Goal: Task Accomplishment & Management: Use online tool/utility

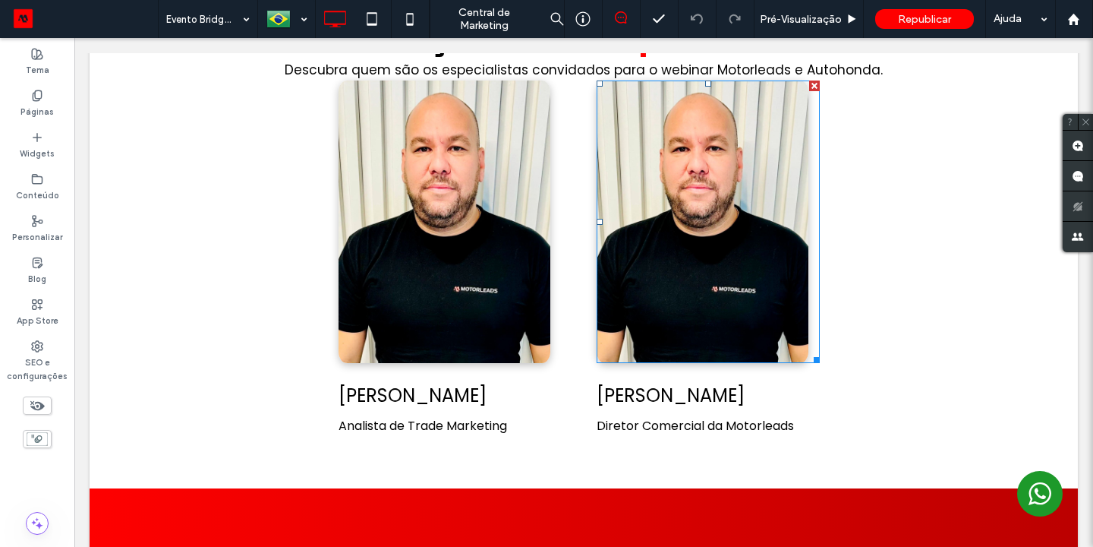
click at [711, 254] on img at bounding box center [703, 221] width 212 height 282
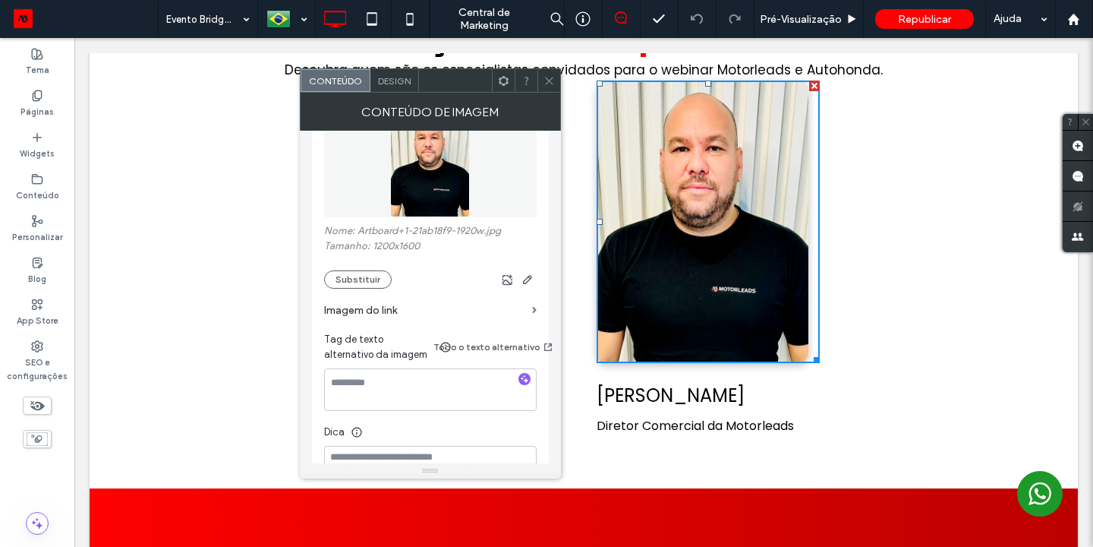
scroll to position [235, 0]
click at [364, 271] on button "Substituir" at bounding box center [358, 280] width 68 height 18
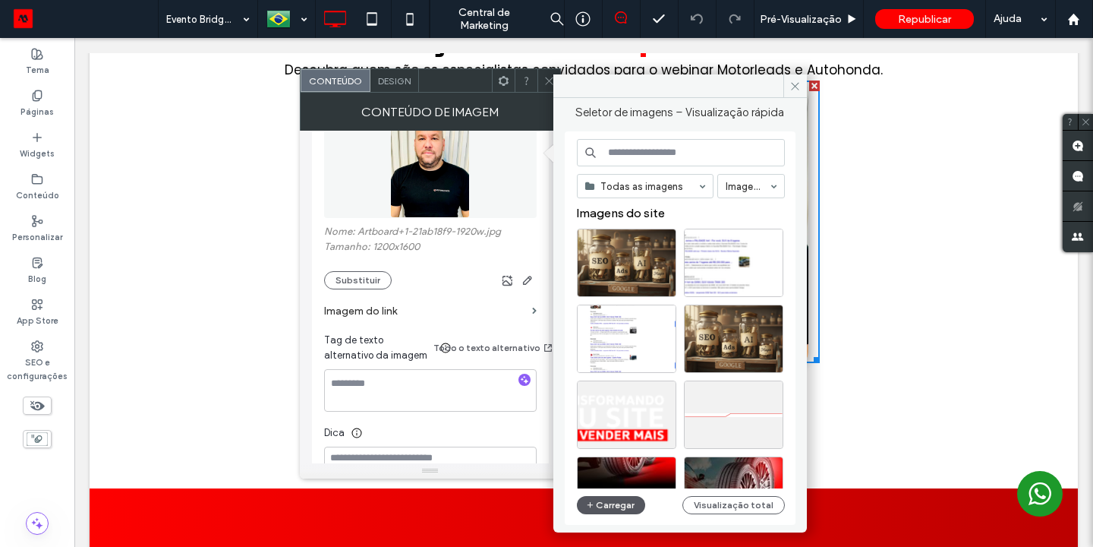
click at [613, 503] on button "Carregar" at bounding box center [611, 505] width 69 height 18
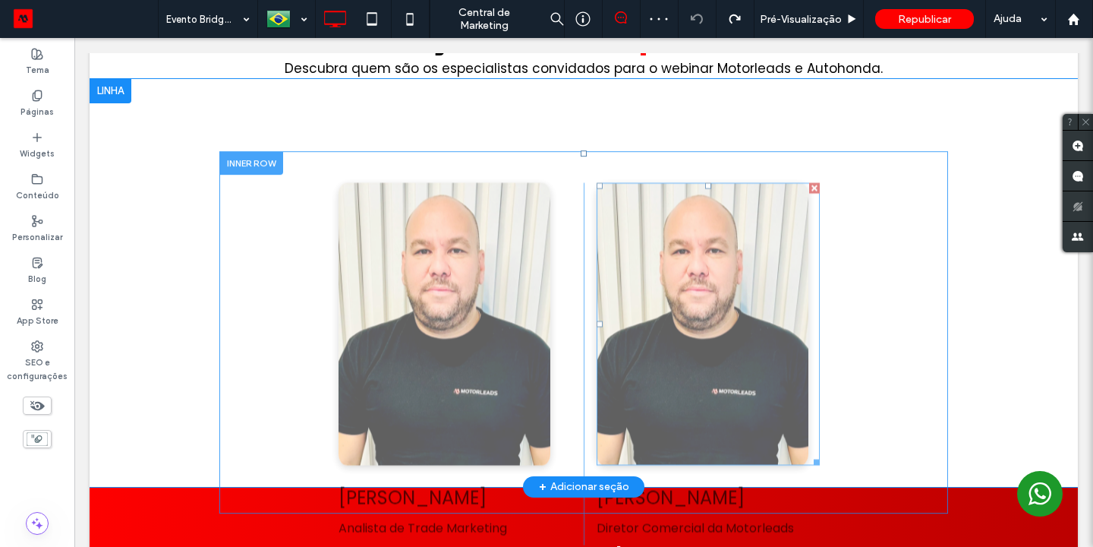
scroll to position [1946, 0]
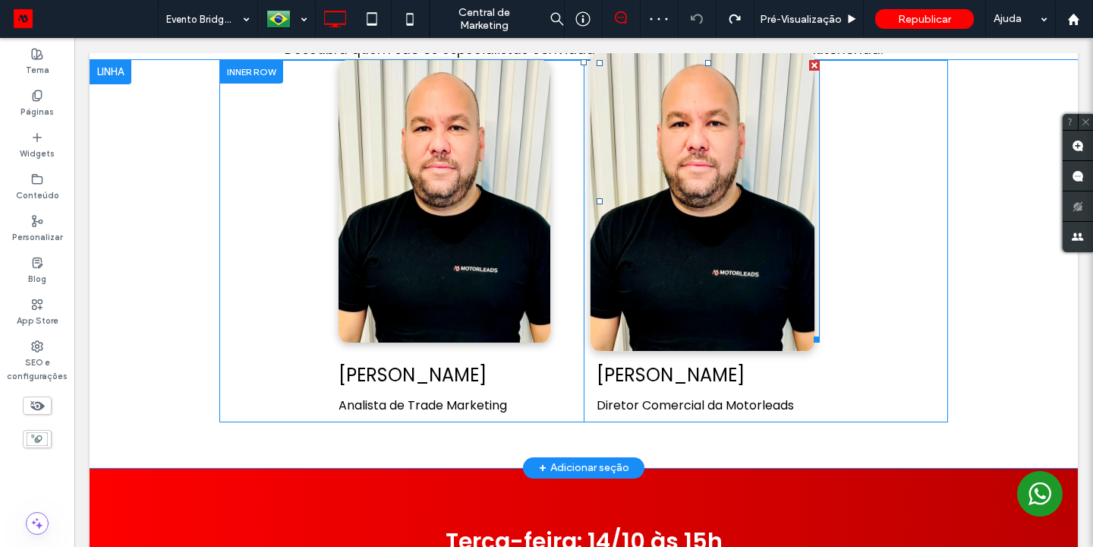
click at [712, 273] on img at bounding box center [703, 200] width 225 height 299
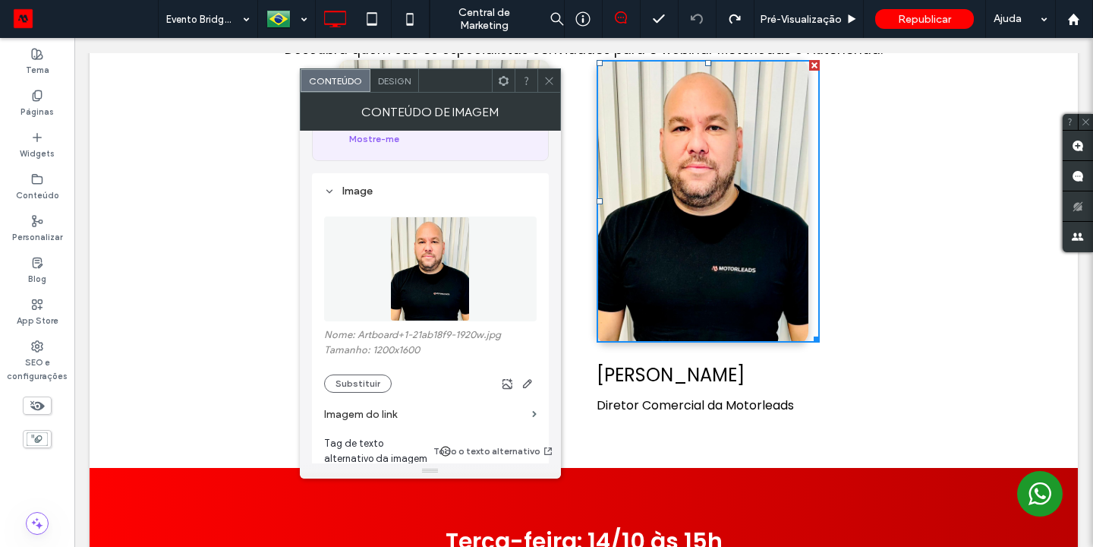
scroll to position [133, 0]
click at [362, 373] on button "Substituir" at bounding box center [358, 382] width 68 height 18
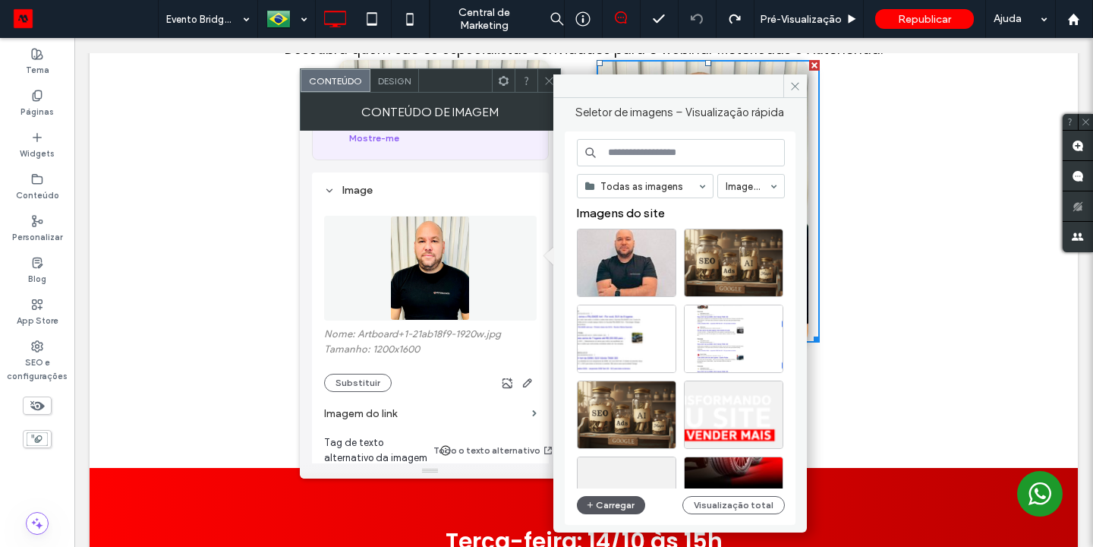
click at [614, 506] on button "Carregar" at bounding box center [611, 505] width 69 height 18
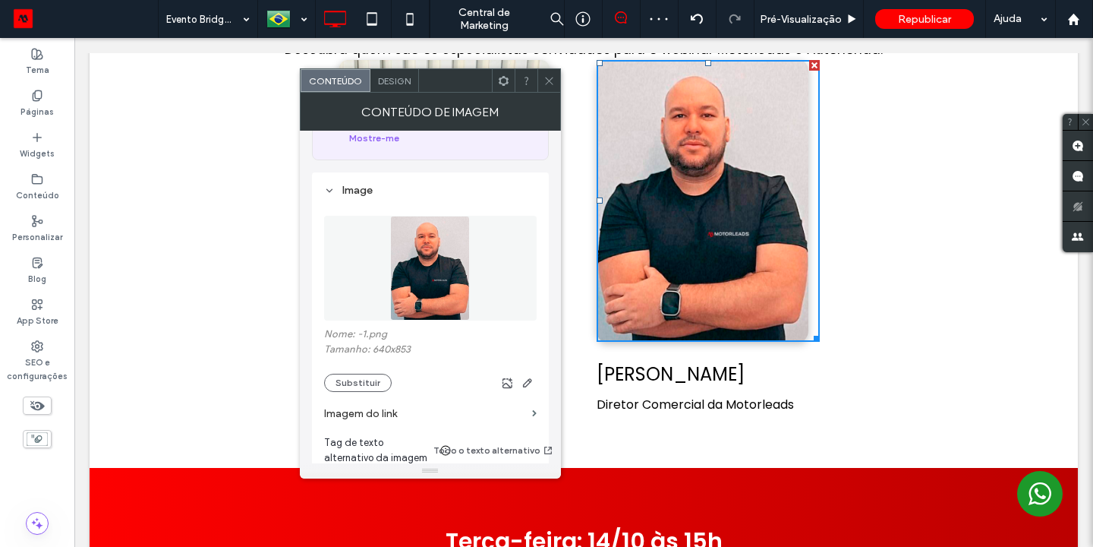
click at [900, 314] on div "[PERSON_NAME] Diretor Comercial da Motorleads Click To Paste" at bounding box center [766, 241] width 364 height 362
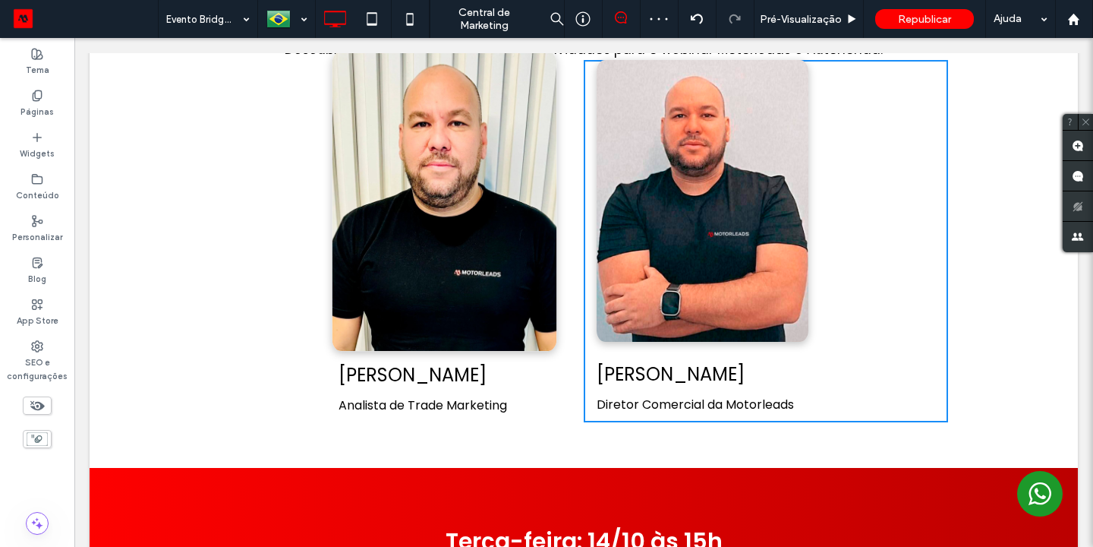
click at [506, 266] on img at bounding box center [444, 200] width 225 height 299
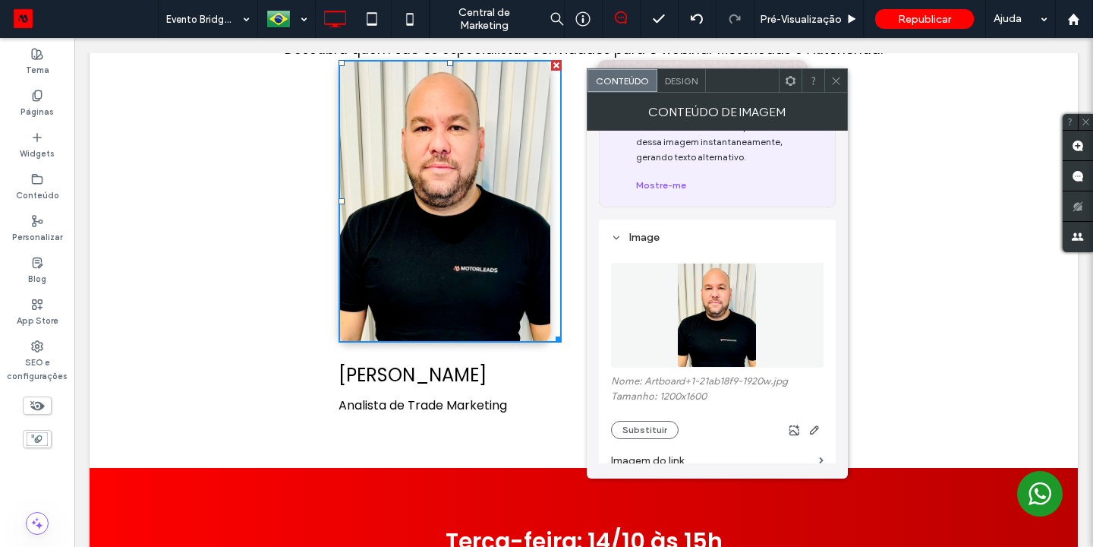
scroll to position [276, 0]
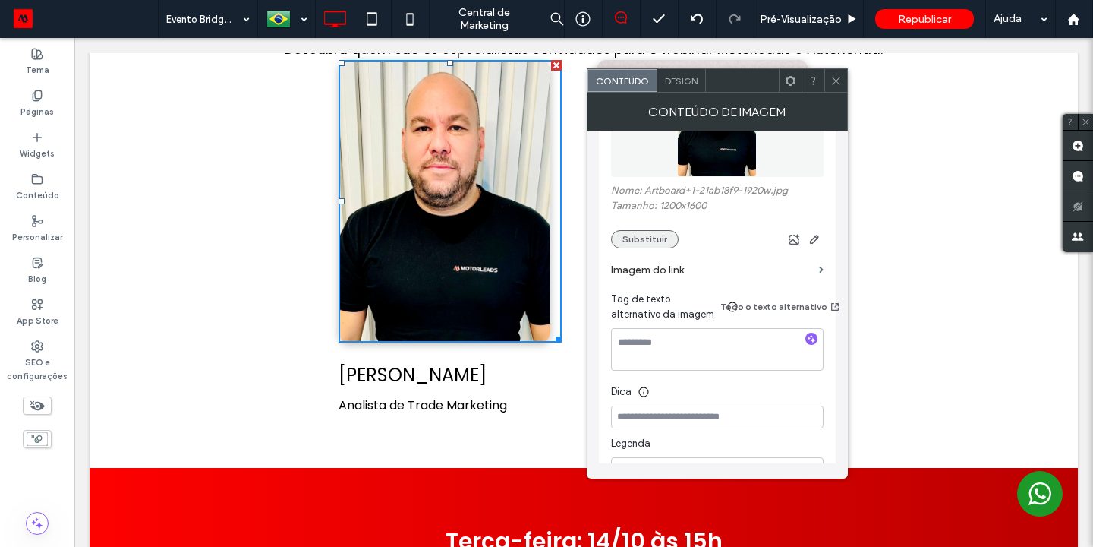
click at [651, 231] on button "Substituir" at bounding box center [645, 239] width 68 height 18
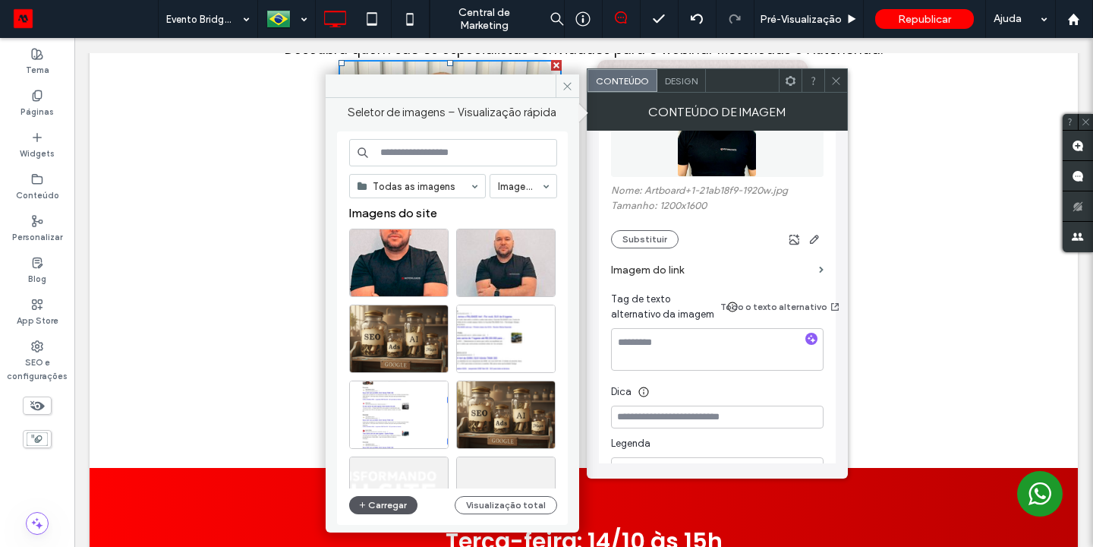
click at [387, 506] on button "Carregar" at bounding box center [383, 505] width 69 height 18
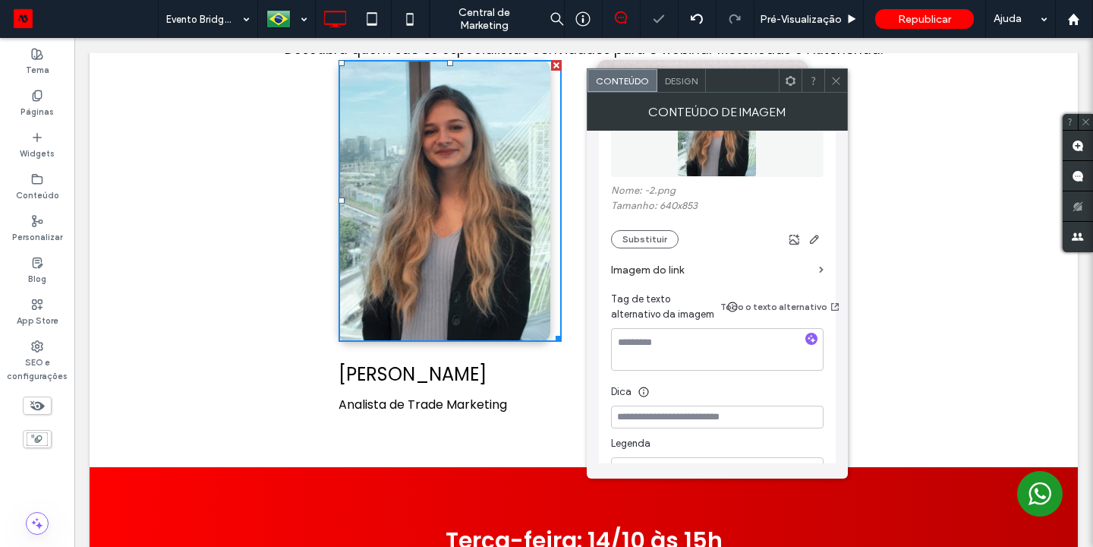
click at [893, 395] on div "[PERSON_NAME] Diretor Comercial da Motorleads Click To Paste" at bounding box center [766, 241] width 364 height 362
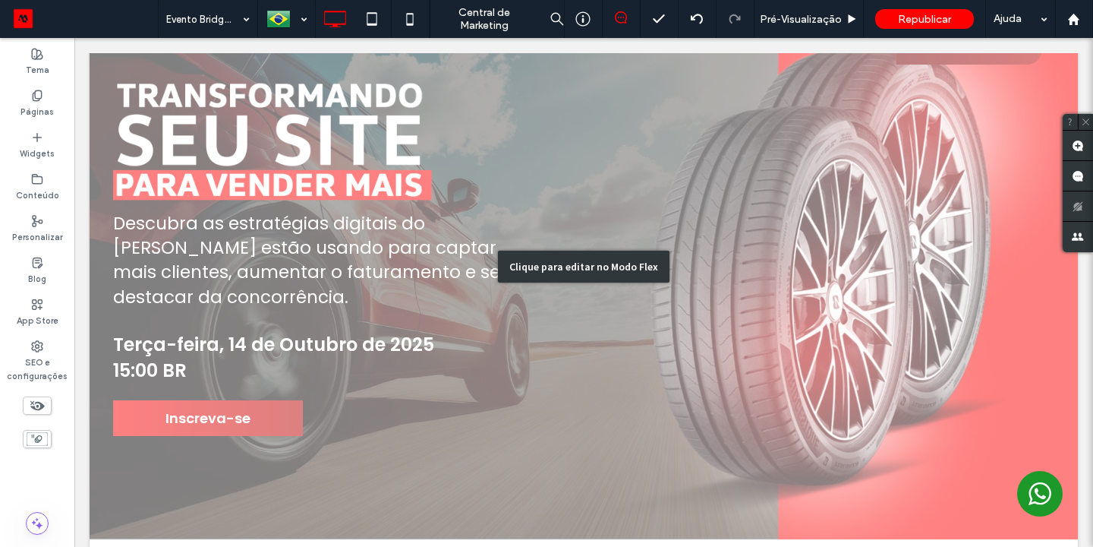
scroll to position [0, 0]
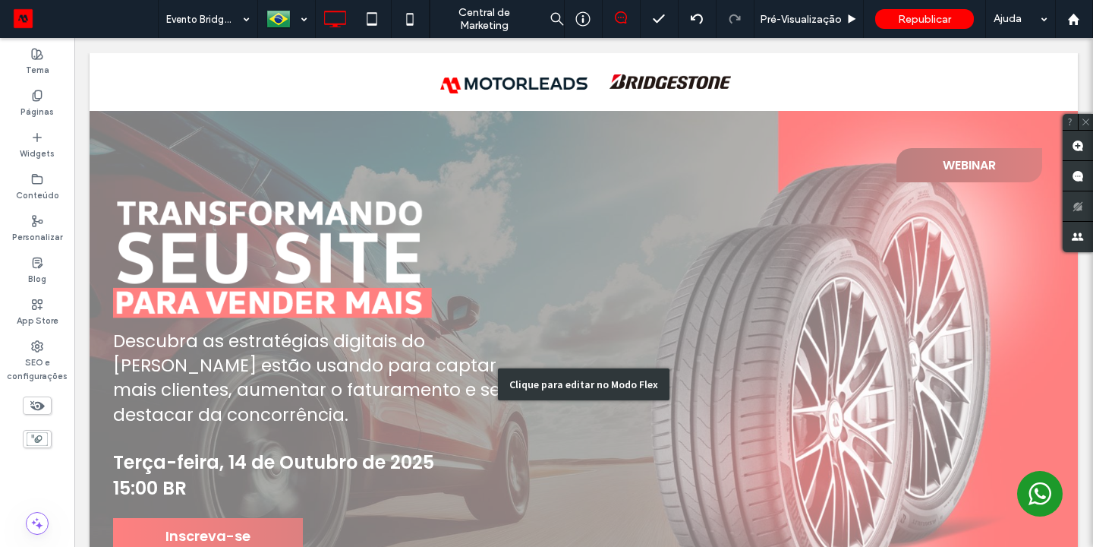
click at [307, 270] on div "Clique para editar no Modo Flex" at bounding box center [584, 384] width 988 height 546
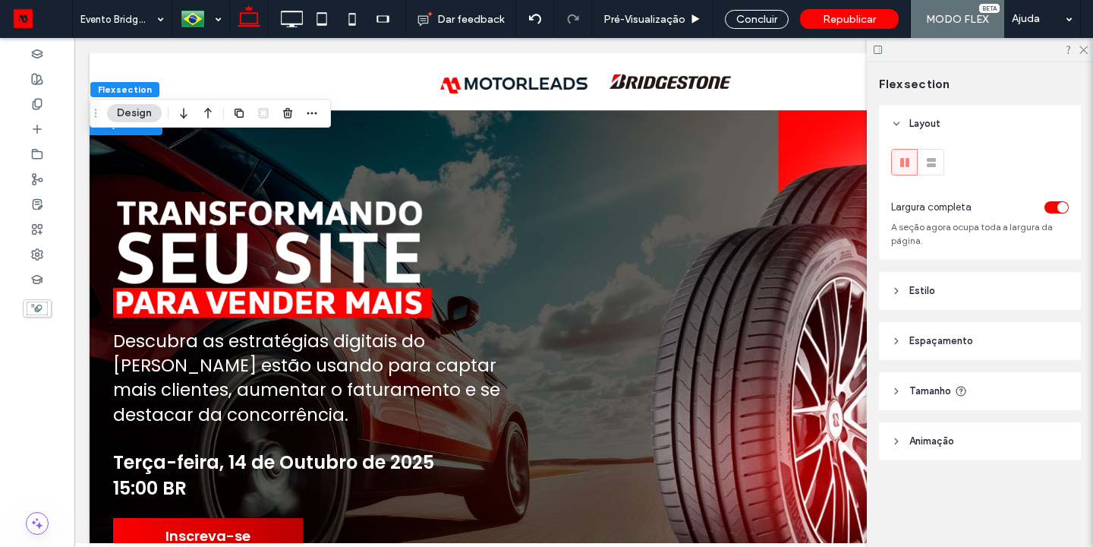
click at [324, 254] on img at bounding box center [318, 251] width 411 height 172
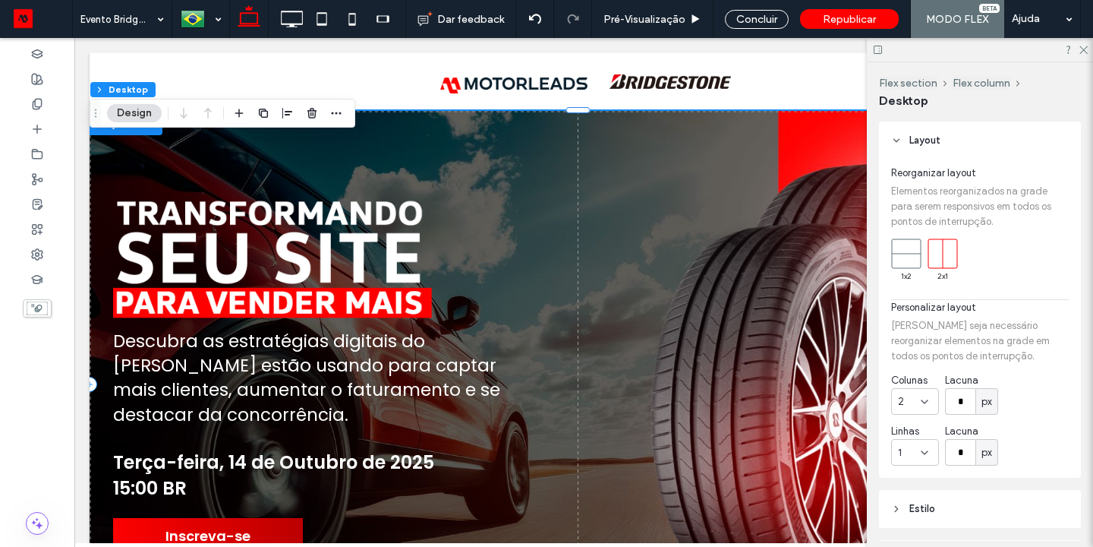
click at [320, 247] on img at bounding box center [318, 251] width 411 height 172
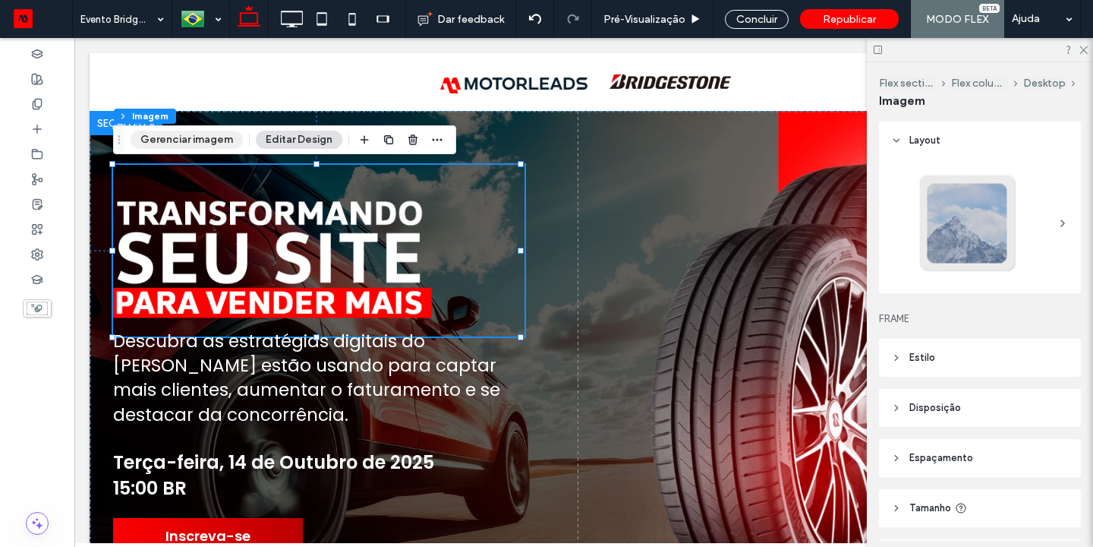
click at [206, 135] on button "Gerenciar imagem" at bounding box center [187, 140] width 112 height 18
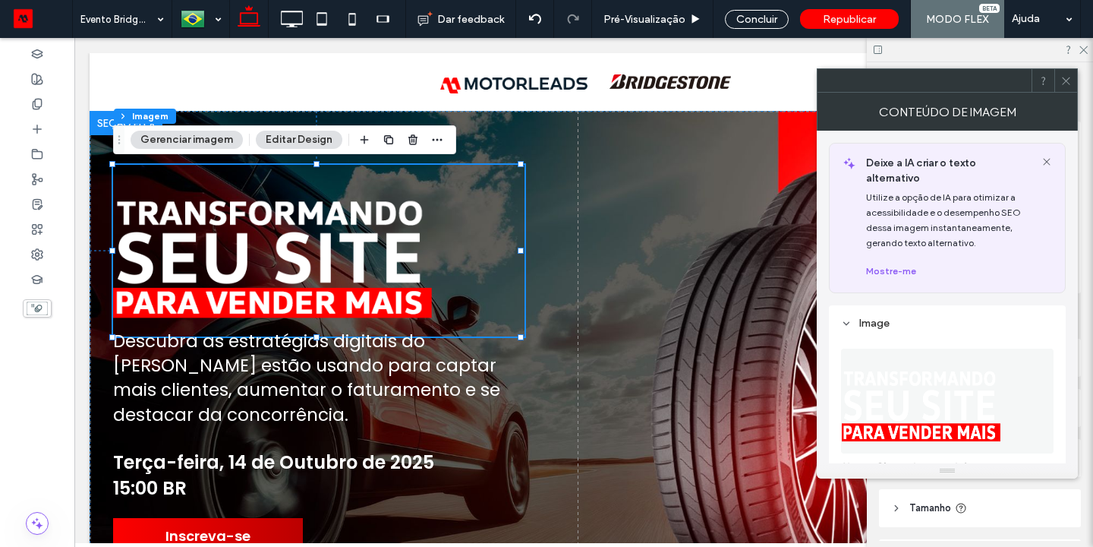
click at [225, 142] on button "Gerenciar imagem" at bounding box center [187, 140] width 112 height 18
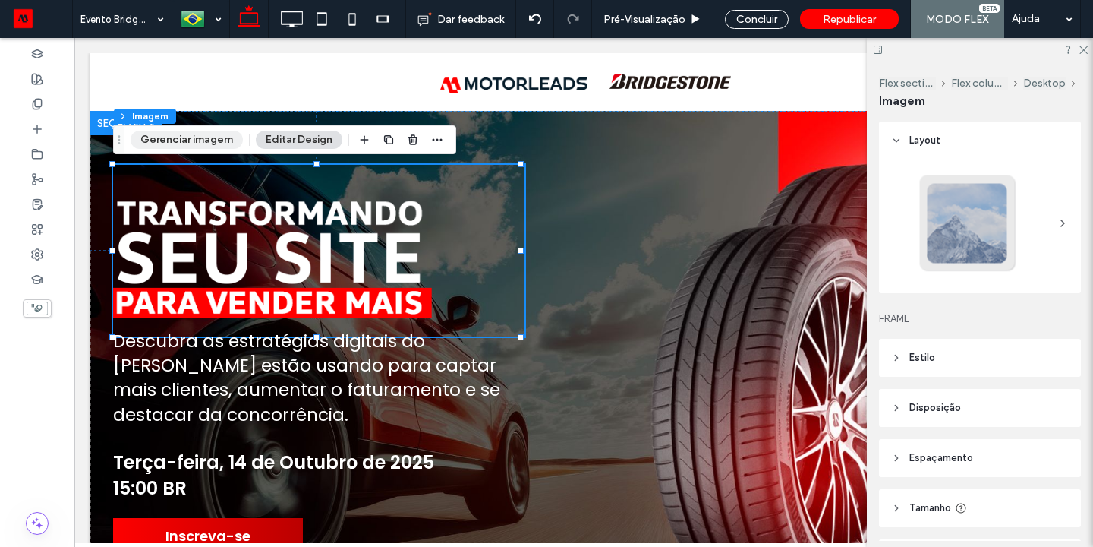
click at [212, 139] on button "Gerenciar imagem" at bounding box center [187, 140] width 112 height 18
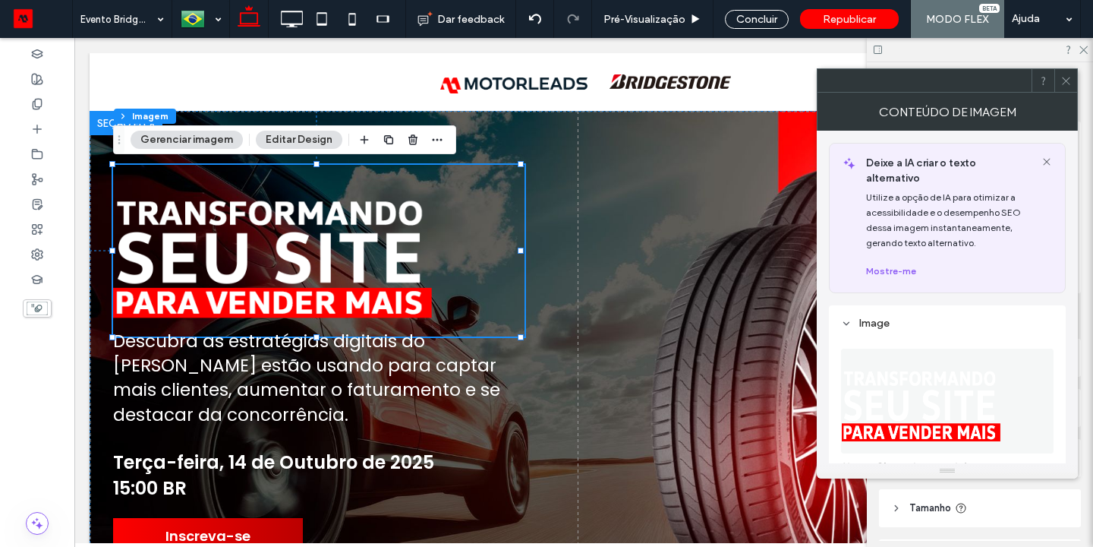
scroll to position [304, 0]
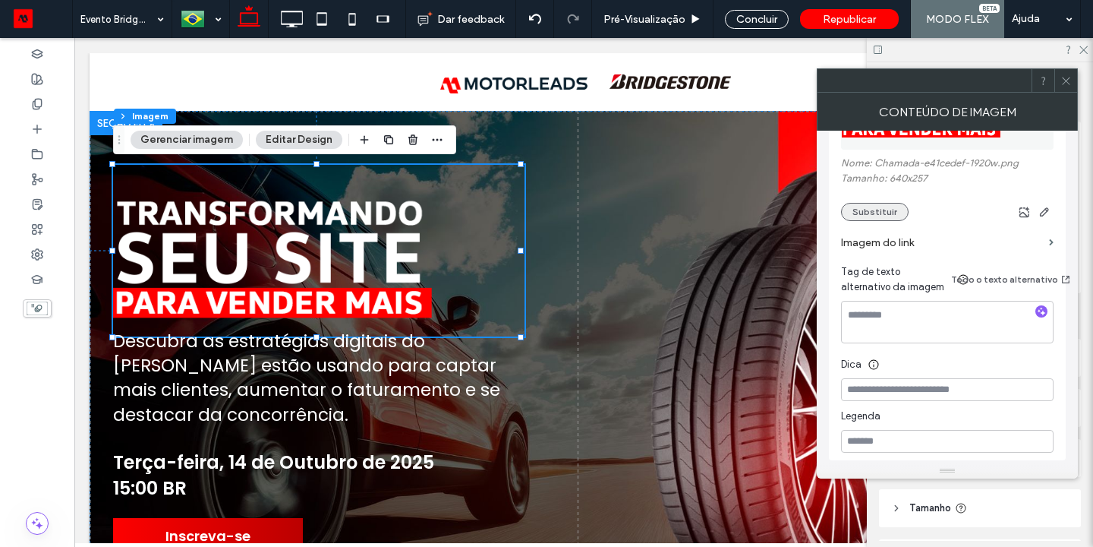
click at [846, 203] on button "Substituir" at bounding box center [875, 212] width 68 height 18
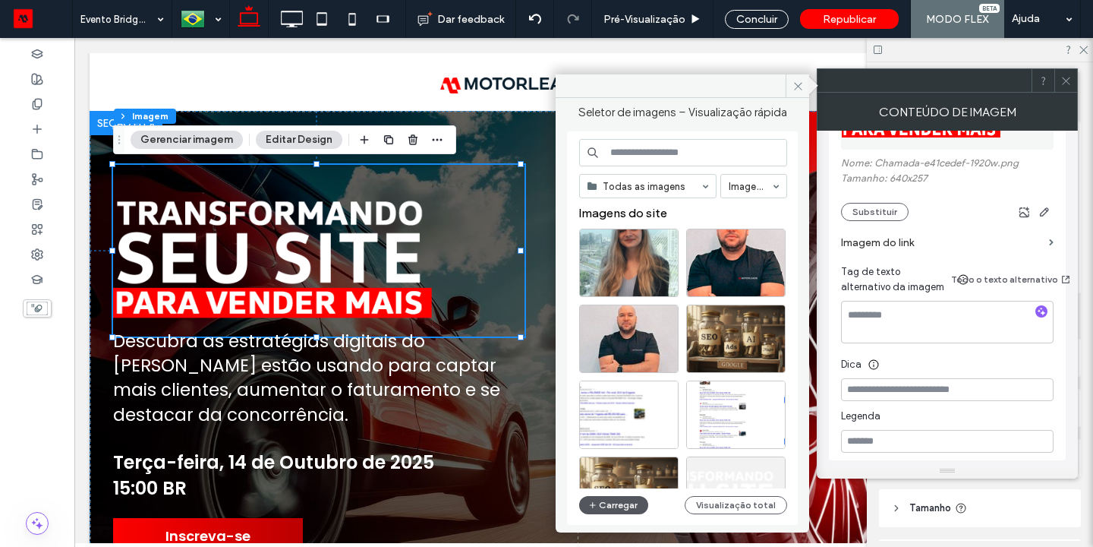
click at [637, 499] on button "Carregar" at bounding box center [613, 505] width 69 height 18
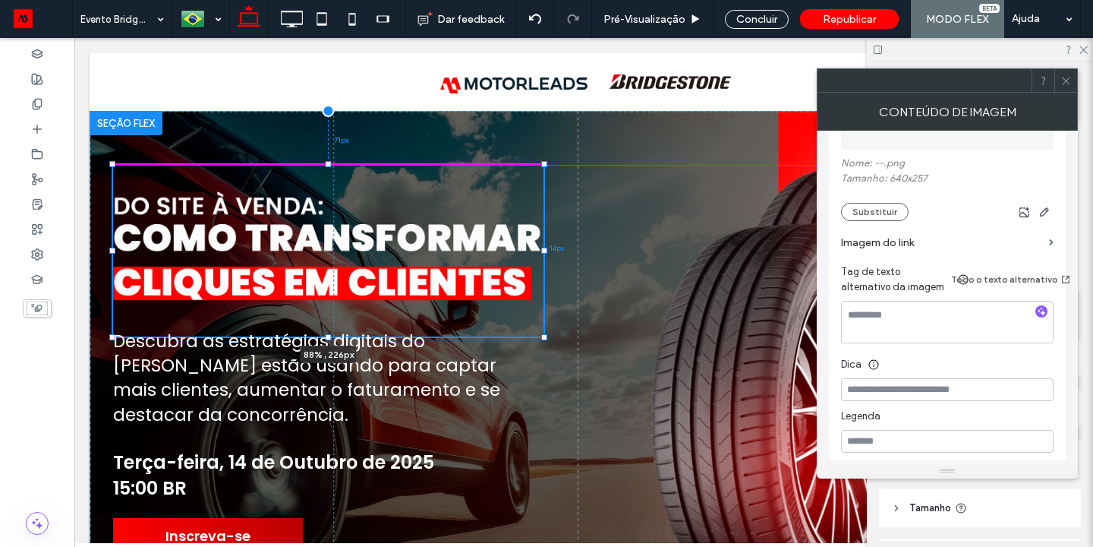
drag, startPoint x: 522, startPoint y: 252, endPoint x: 546, endPoint y: 255, distance: 23.7
click at [546, 255] on div "Descubra as estratégias digitais do [PERSON_NAME] estão usando para captar mais…" at bounding box center [584, 384] width 988 height 546
type input "**"
type input "****"
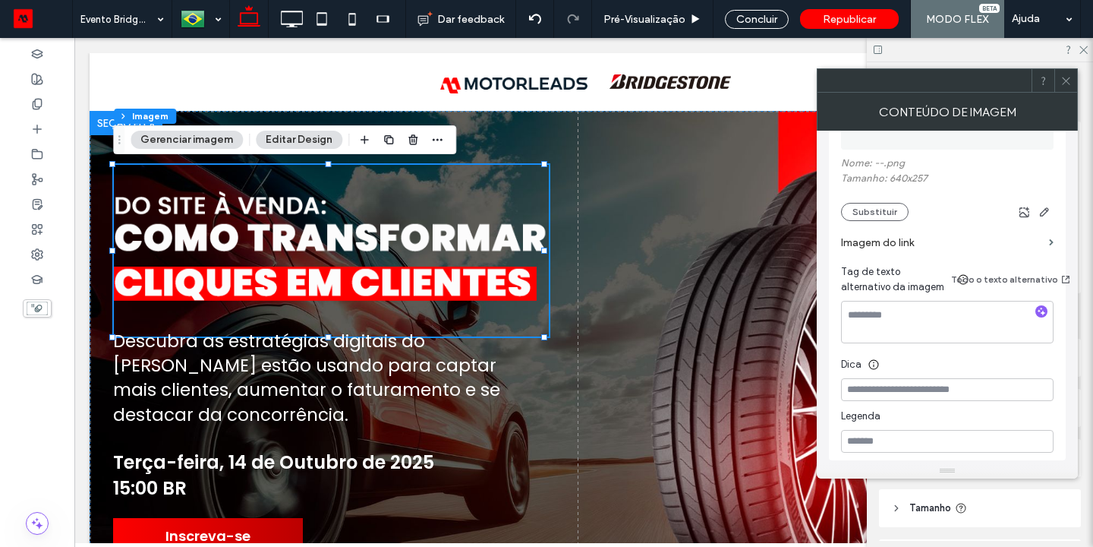
click at [1059, 80] on div at bounding box center [1065, 80] width 23 height 23
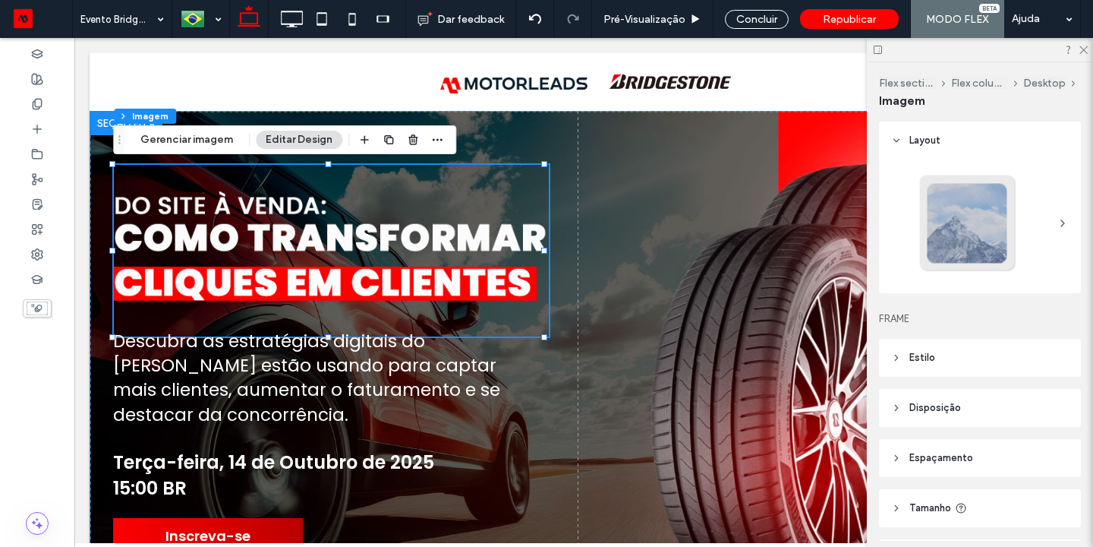
click at [799, 240] on div "Descubra as estratégias digitais do [PERSON_NAME] estão usando para captar mais…" at bounding box center [584, 384] width 988 height 546
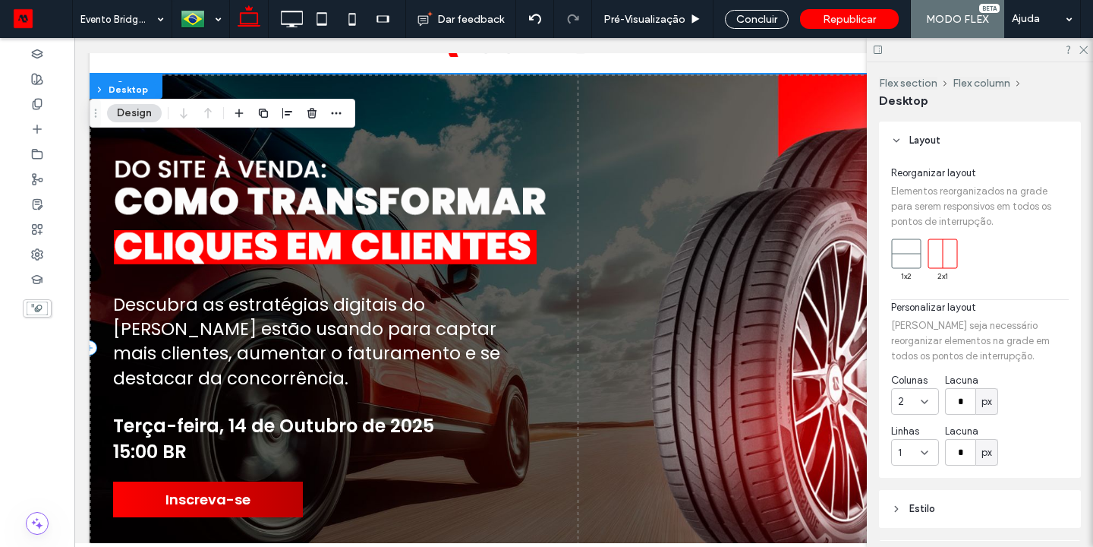
scroll to position [83, 0]
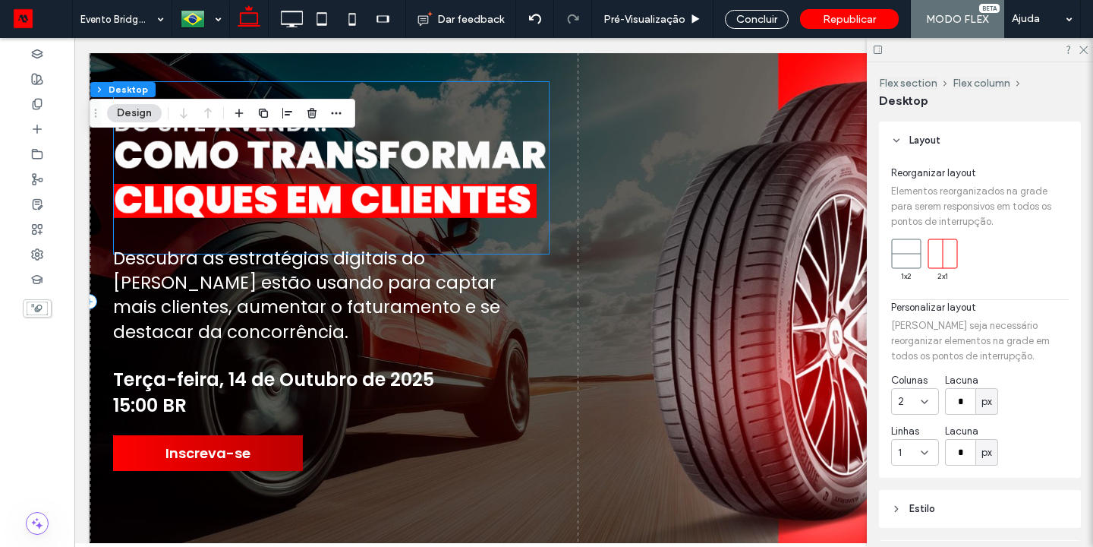
click at [437, 197] on img at bounding box center [331, 168] width 435 height 172
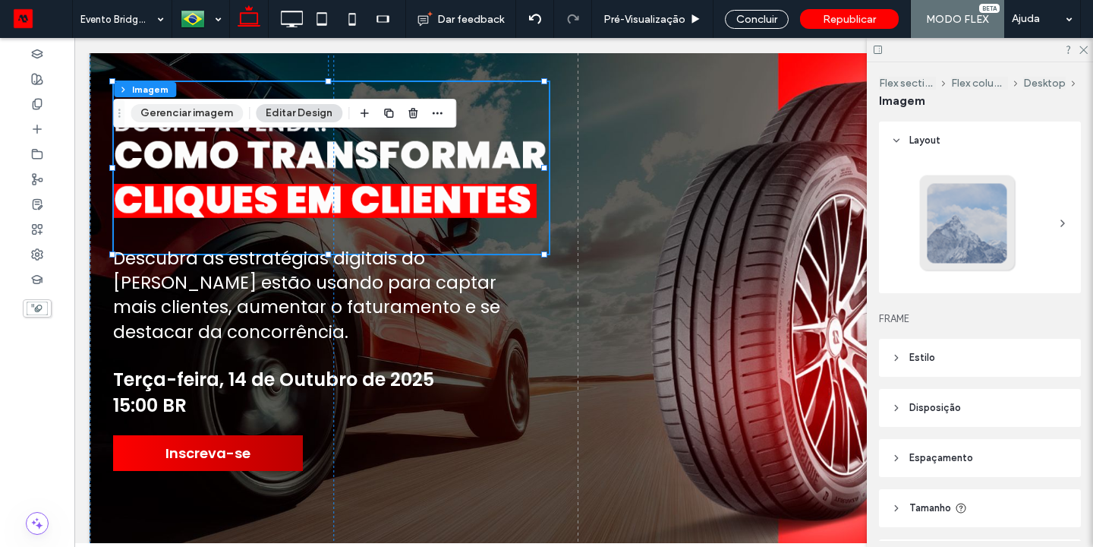
click at [206, 112] on button "Gerenciar imagem" at bounding box center [187, 113] width 112 height 18
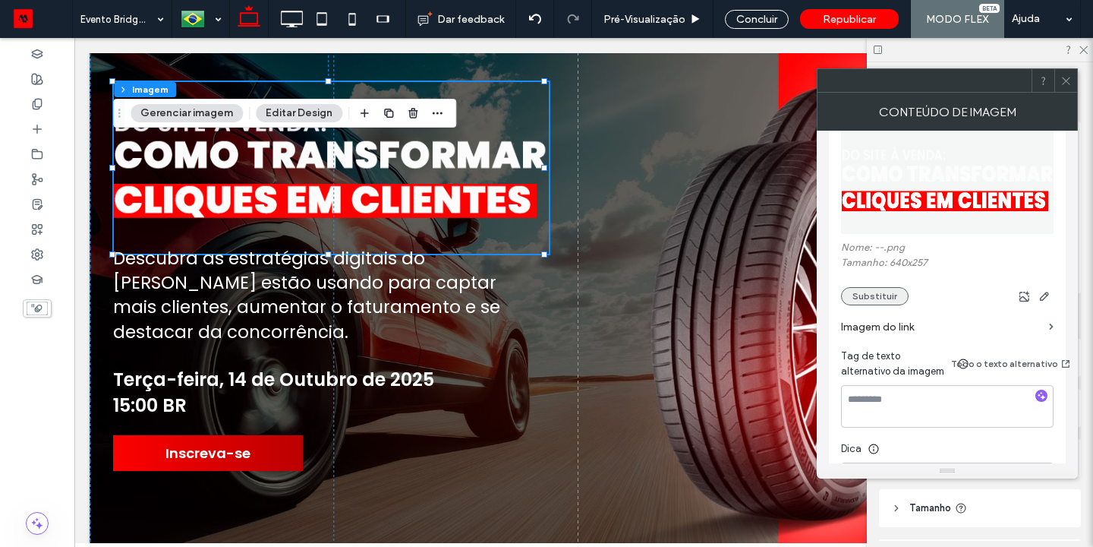
scroll to position [228, 0]
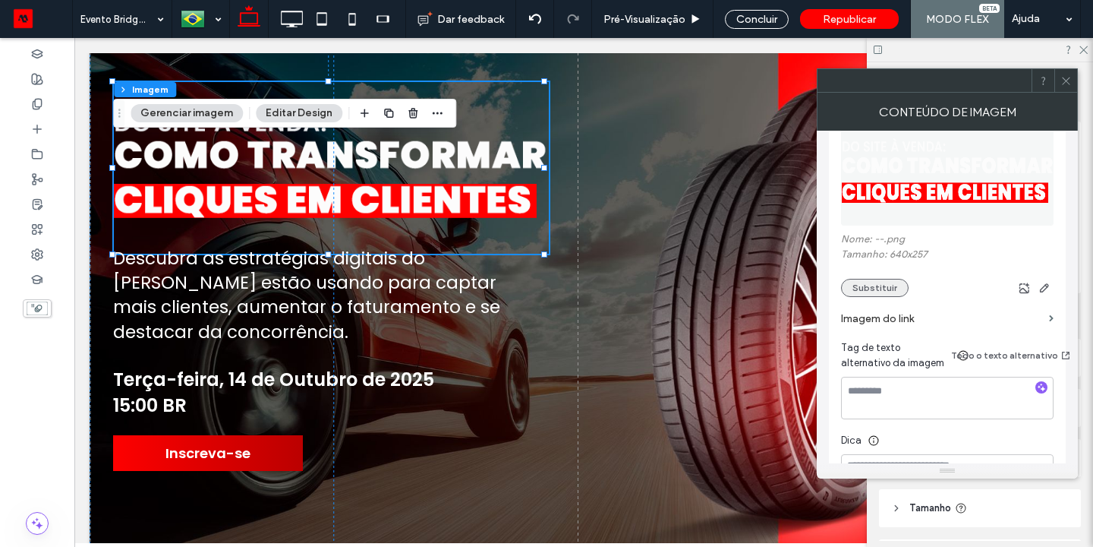
click at [879, 279] on button "Substituir" at bounding box center [875, 288] width 68 height 18
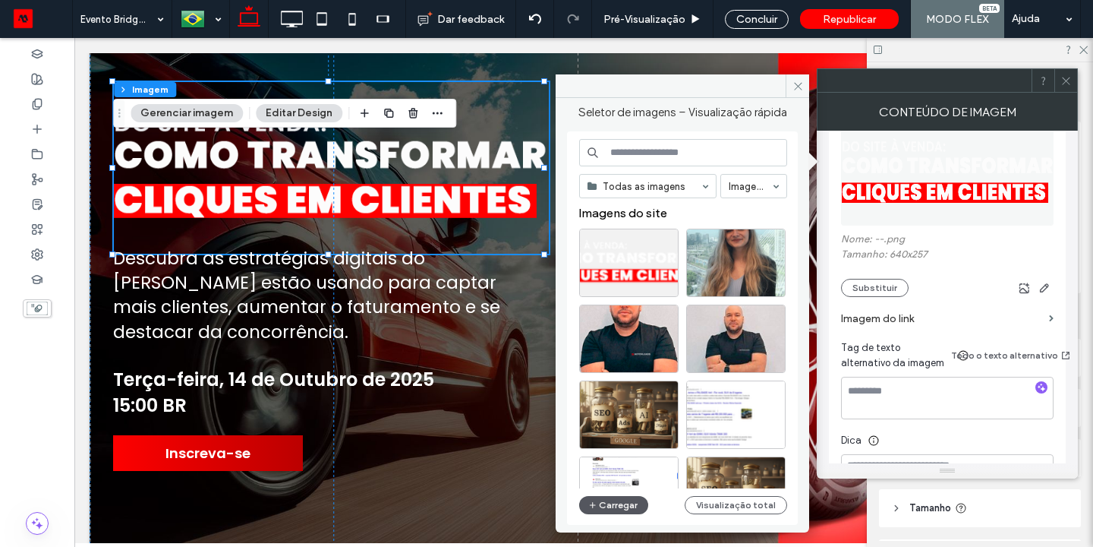
click at [605, 502] on button "Carregar" at bounding box center [613, 505] width 69 height 18
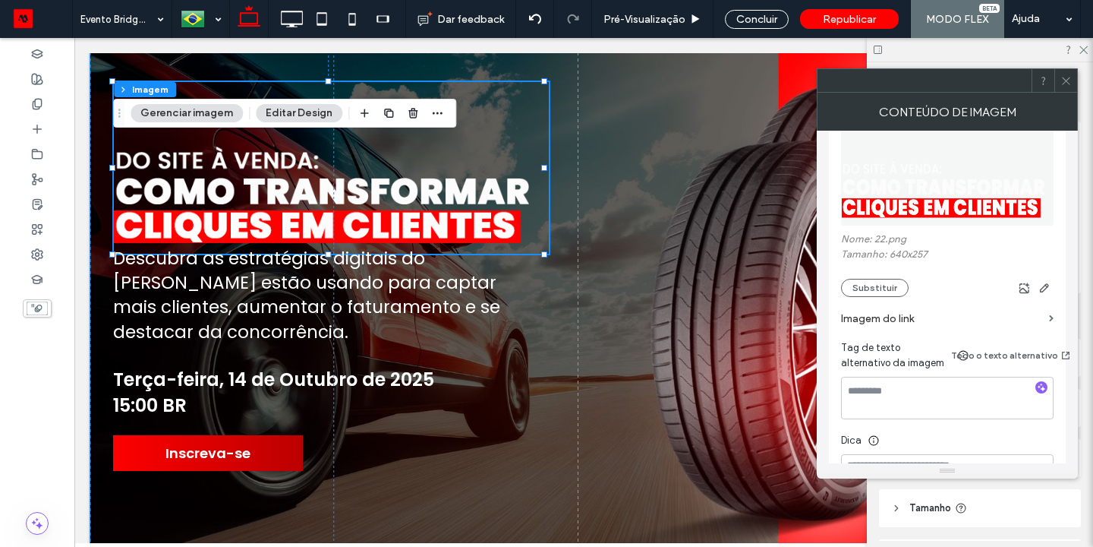
click at [640, 244] on div "Descubra as estratégias digitais do [PERSON_NAME] estão usando para captar mais…" at bounding box center [584, 301] width 988 height 546
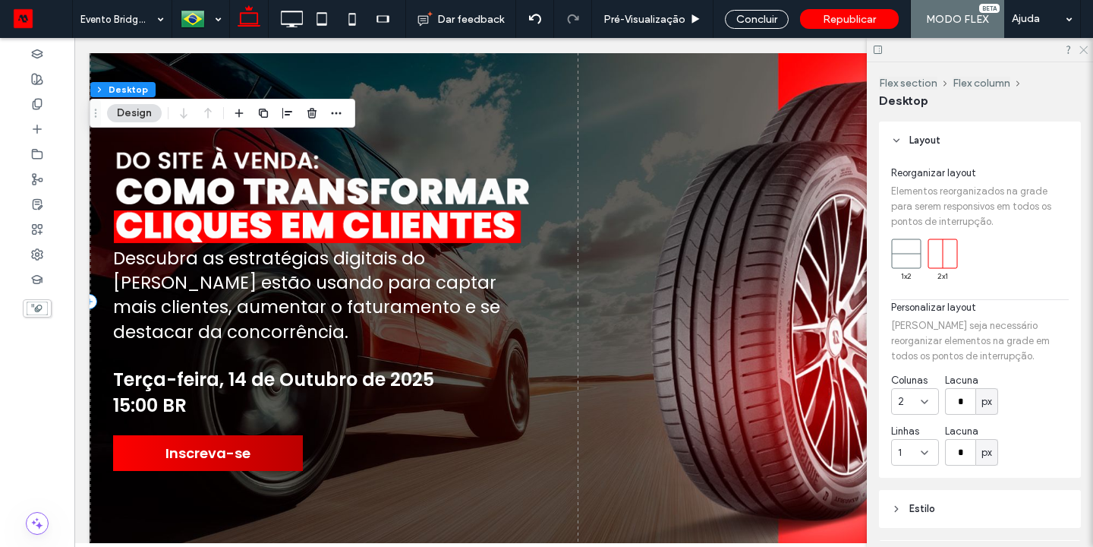
click at [1085, 47] on icon at bounding box center [1083, 49] width 10 height 10
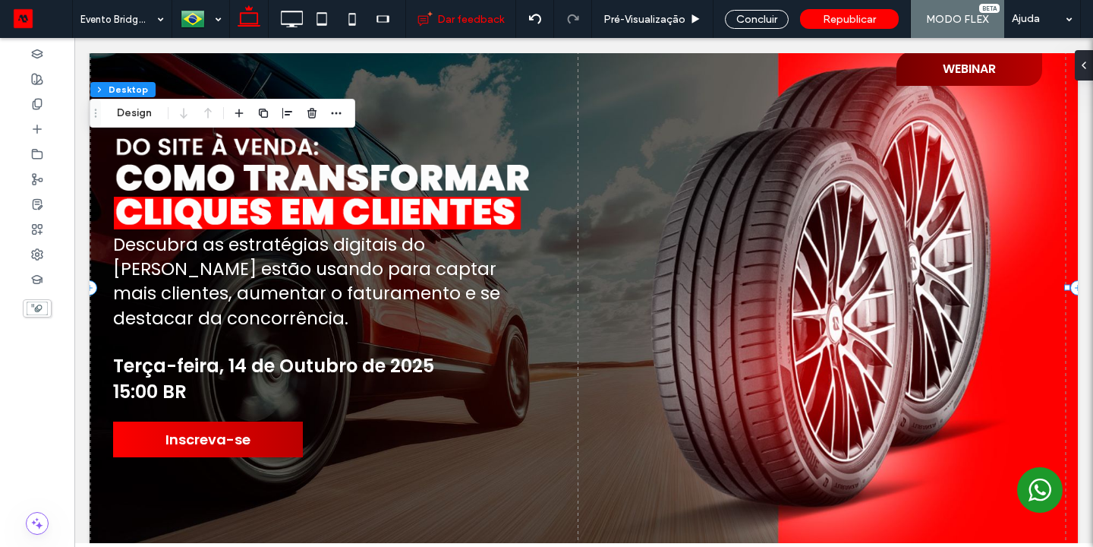
scroll to position [0, 0]
